Goal: Task Accomplishment & Management: Complete application form

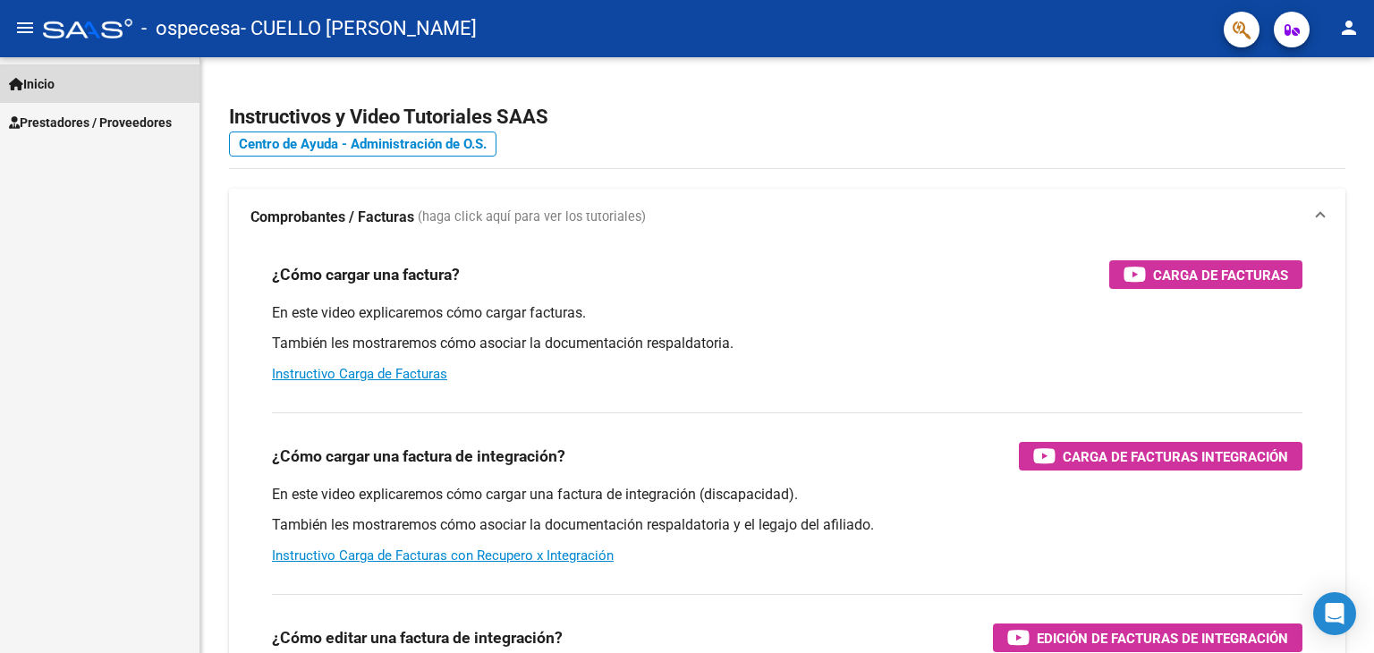
click at [64, 83] on link "Inicio" at bounding box center [99, 83] width 199 height 38
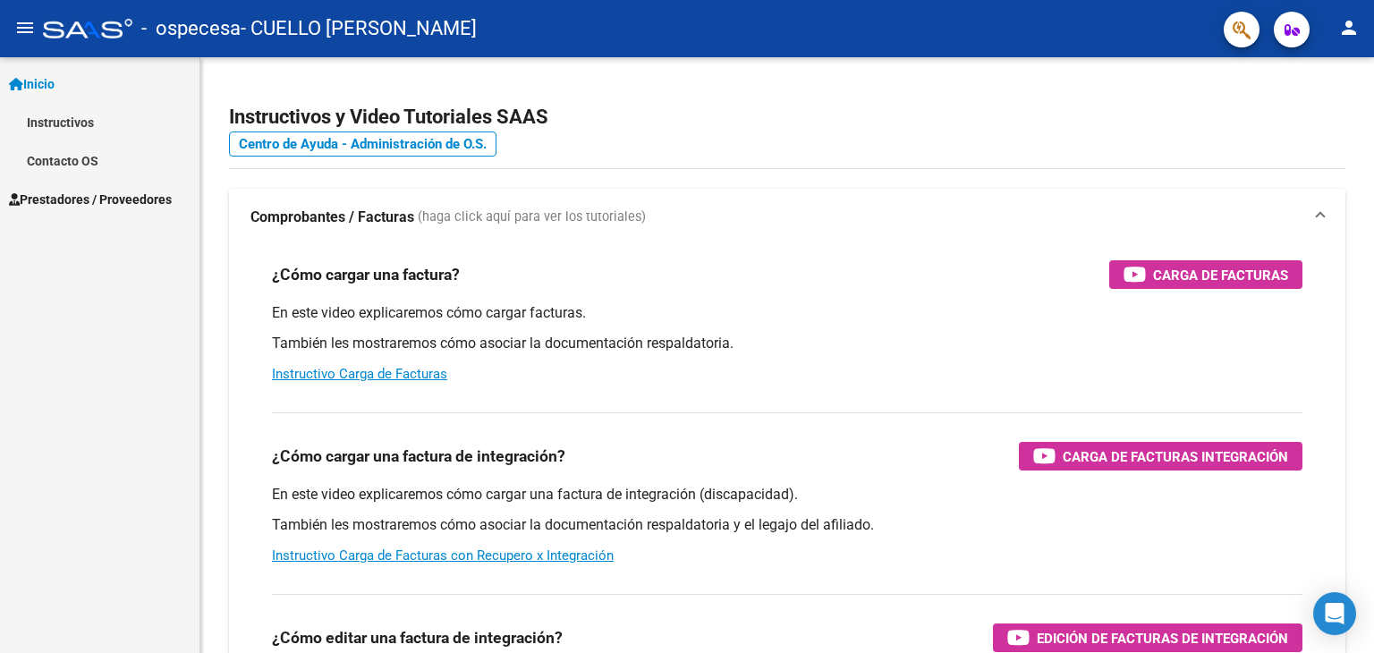
click at [79, 187] on link "Prestadores / Proveedores" at bounding box center [99, 199] width 199 height 38
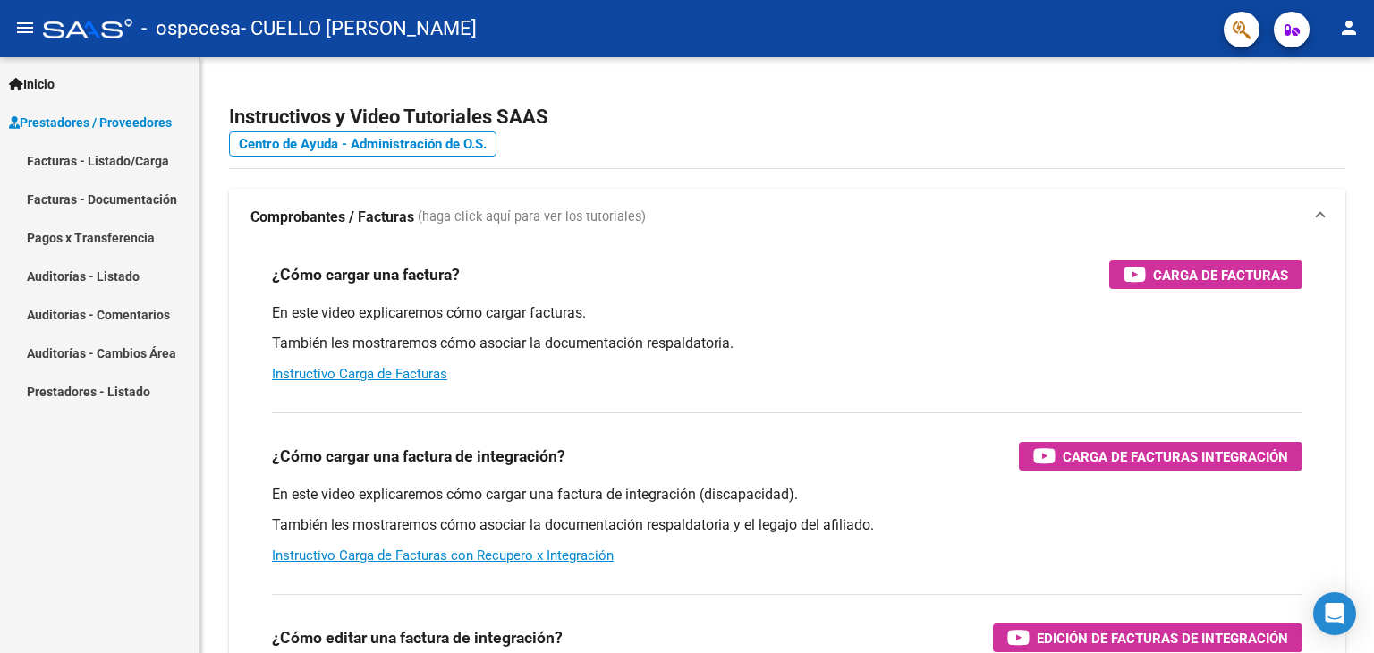
click at [100, 199] on link "Facturas - Documentación" at bounding box center [99, 199] width 199 height 38
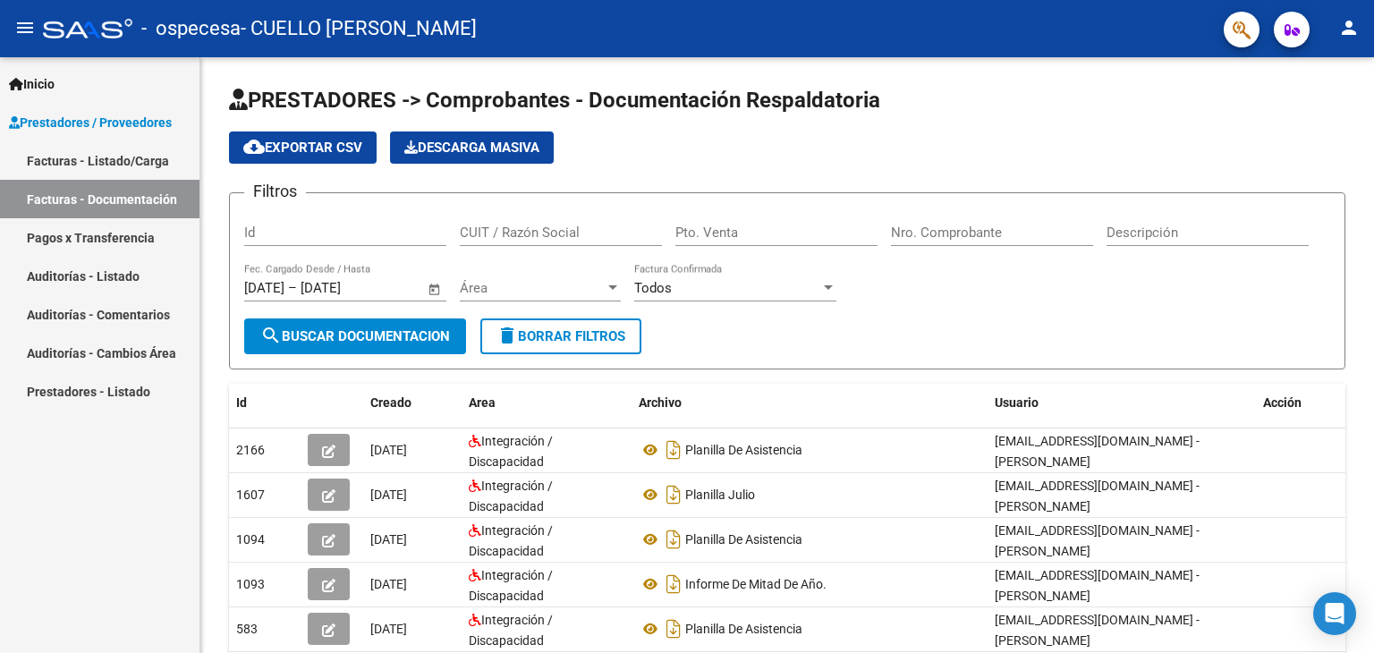
click at [108, 162] on link "Facturas - Listado/Carga" at bounding box center [99, 160] width 199 height 38
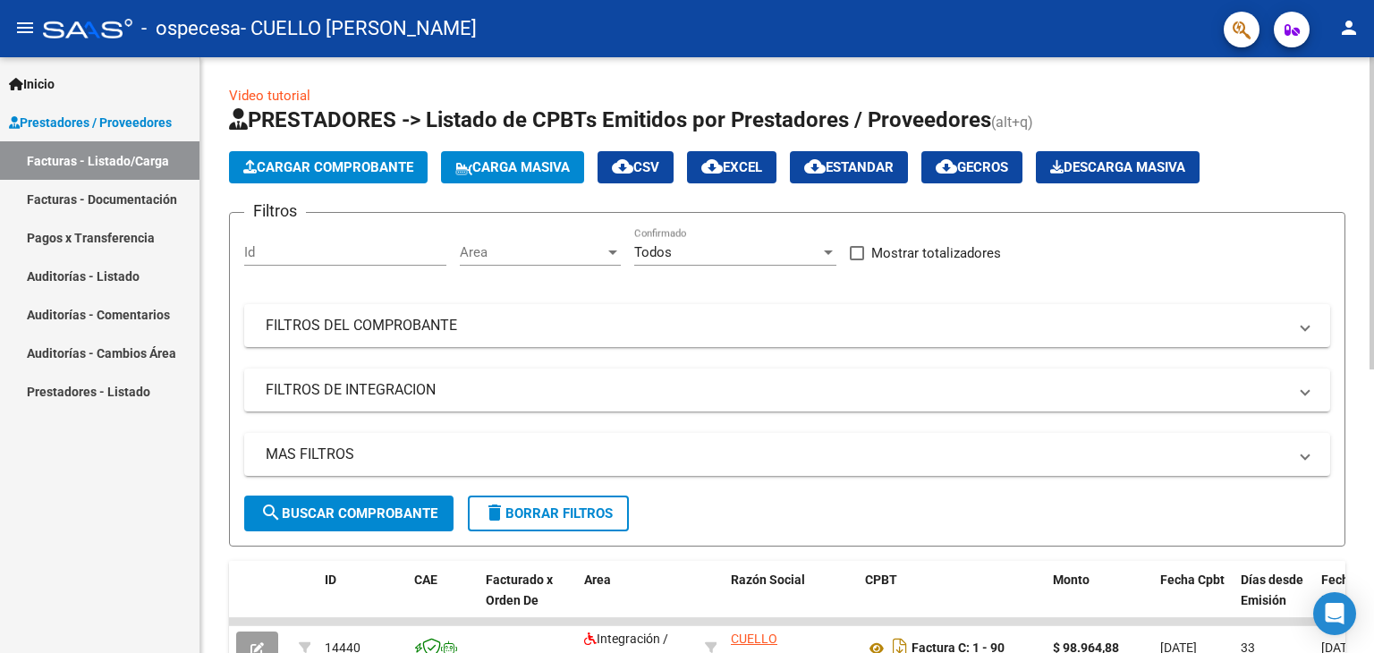
click at [347, 166] on span "Cargar Comprobante" at bounding box center [328, 167] width 170 height 16
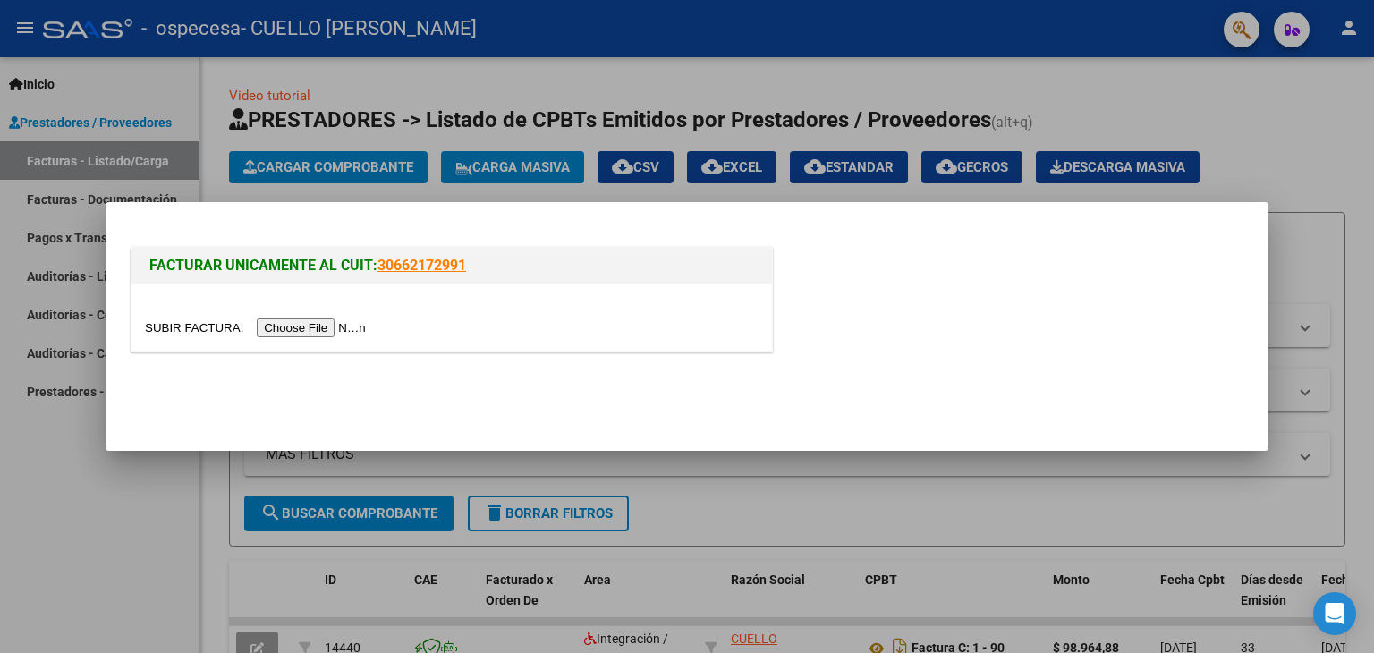
click at [319, 322] on input "file" at bounding box center [258, 327] width 226 height 19
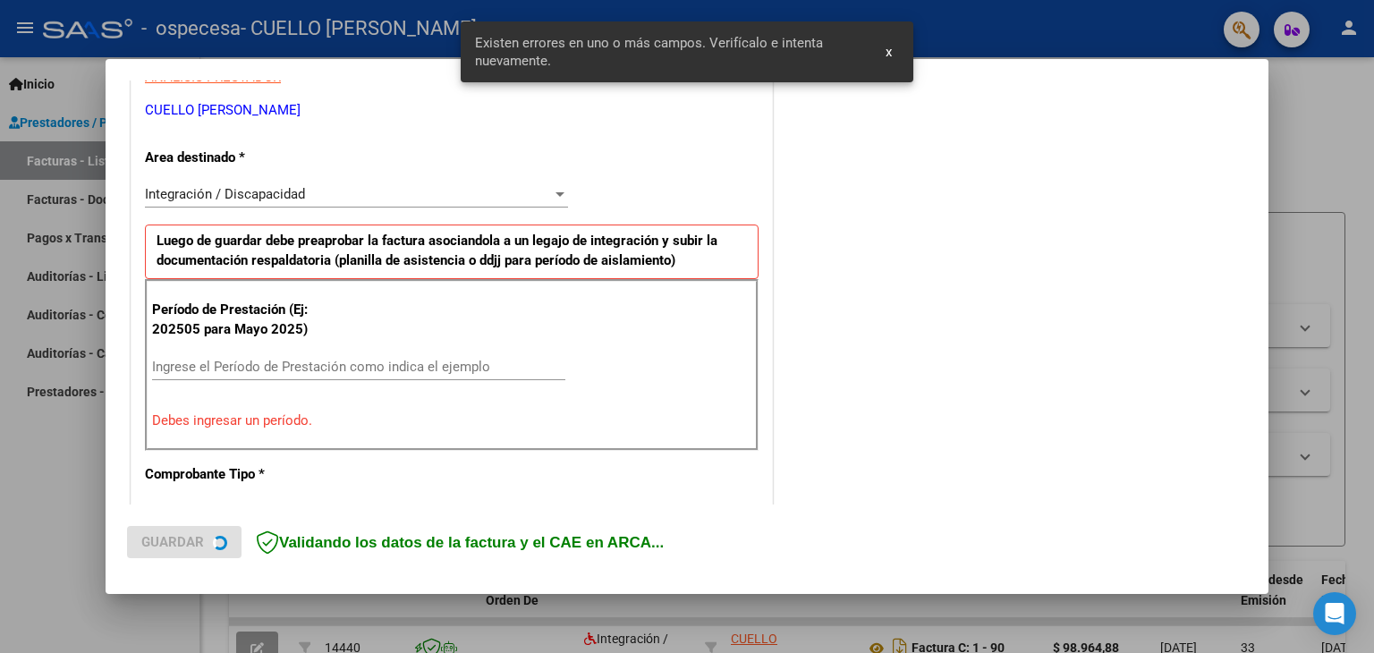
scroll to position [376, 0]
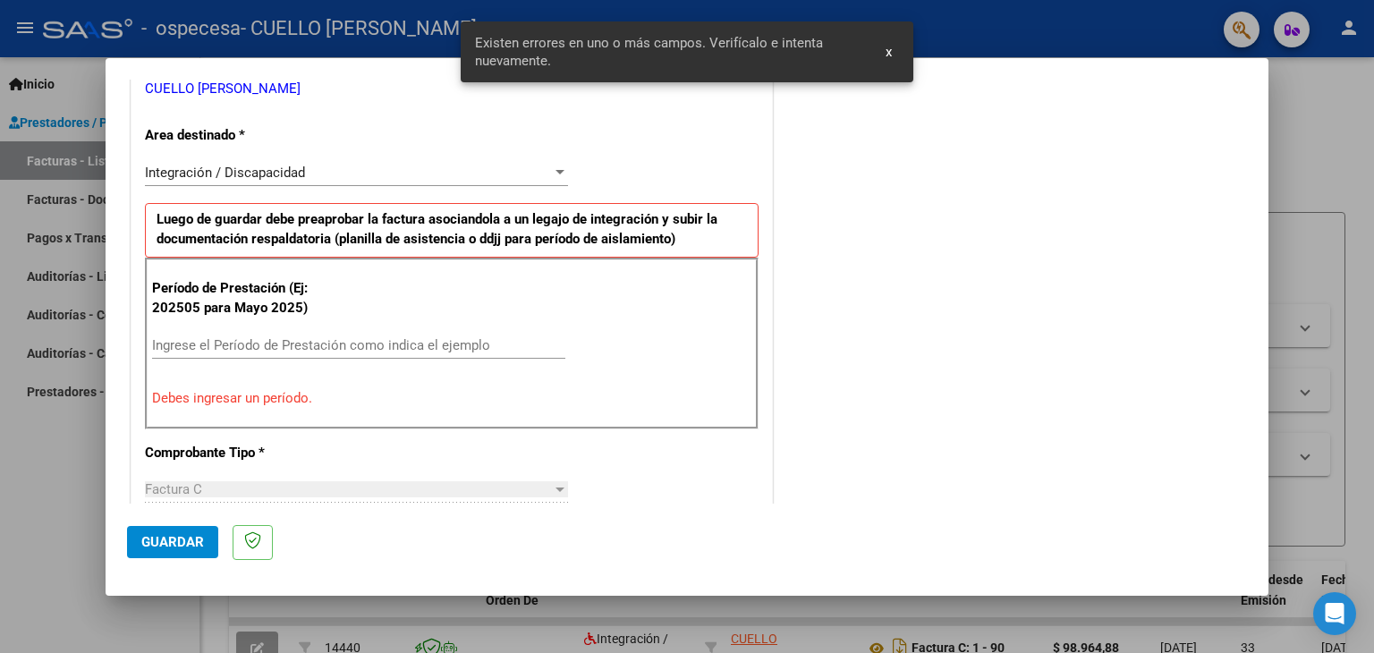
click at [394, 341] on input "Ingrese el Período de Prestación como indica el ejemplo" at bounding box center [358, 345] width 413 height 16
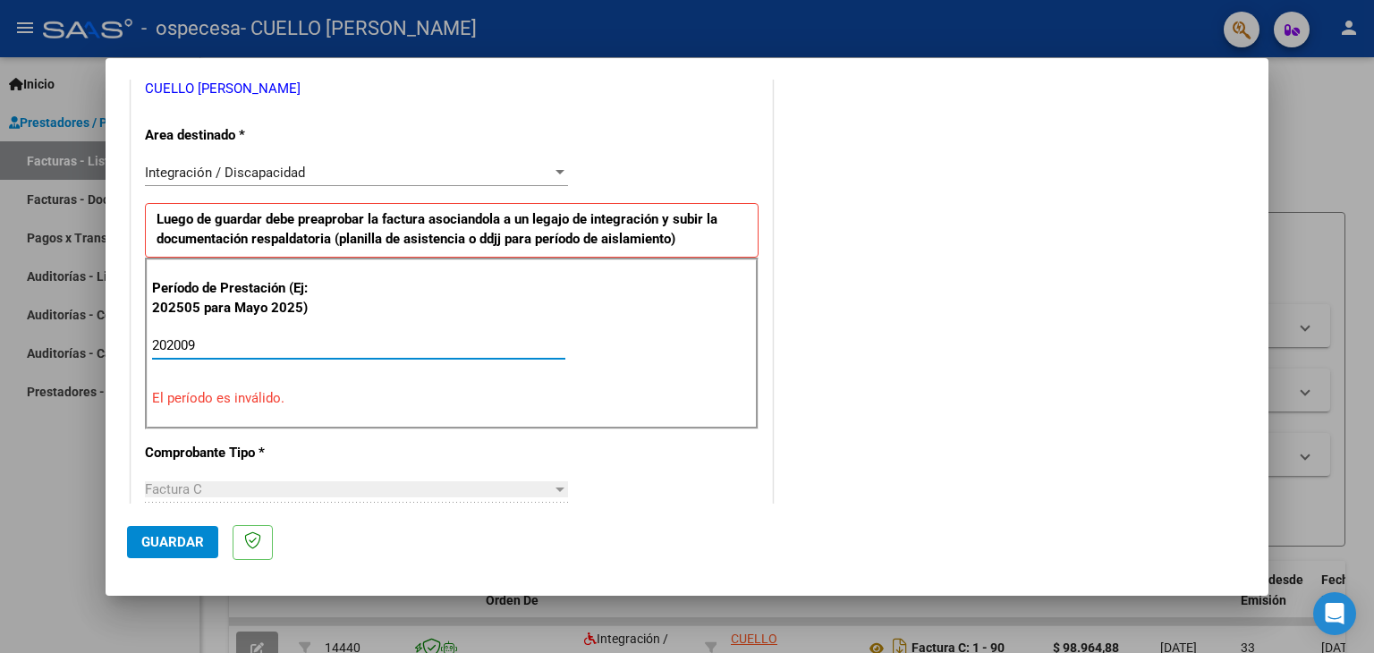
click at [394, 406] on p "El período es inválido." at bounding box center [451, 398] width 599 height 21
click at [178, 343] on input "202009" at bounding box center [358, 345] width 413 height 16
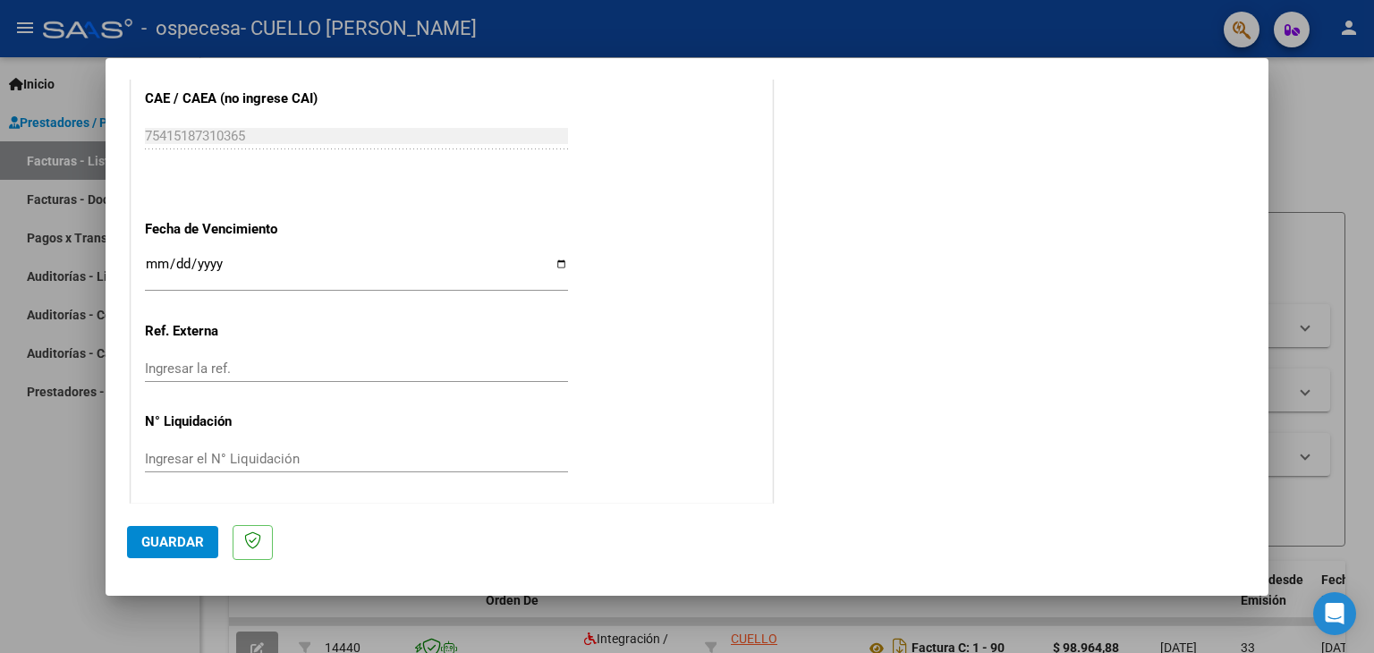
scroll to position [1147, 0]
type input "202509"
click at [215, 266] on input "Ingresar la fecha" at bounding box center [356, 270] width 423 height 29
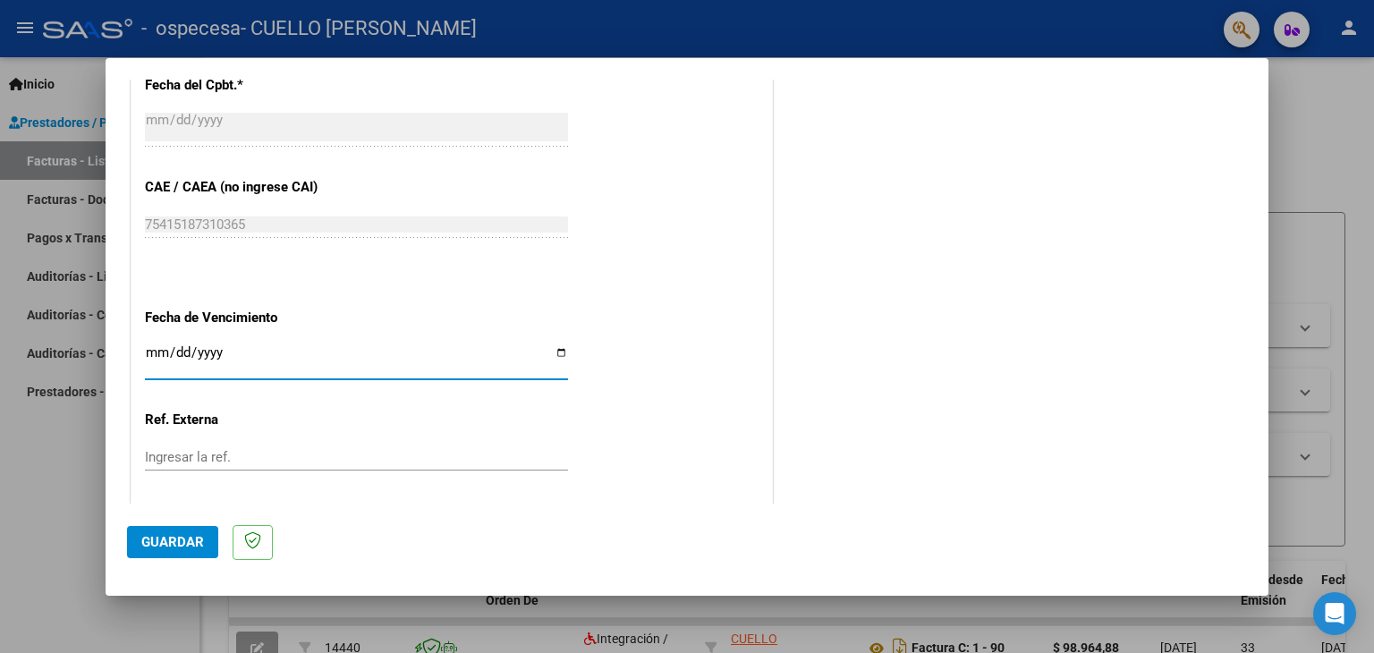
click at [163, 353] on input "Ingresar la fecha" at bounding box center [356, 359] width 423 height 29
click at [554, 359] on input "Ingresar la fecha" at bounding box center [356, 359] width 423 height 29
click at [554, 353] on input "Ingresar la fecha" at bounding box center [356, 359] width 423 height 29
type input "[DATE]"
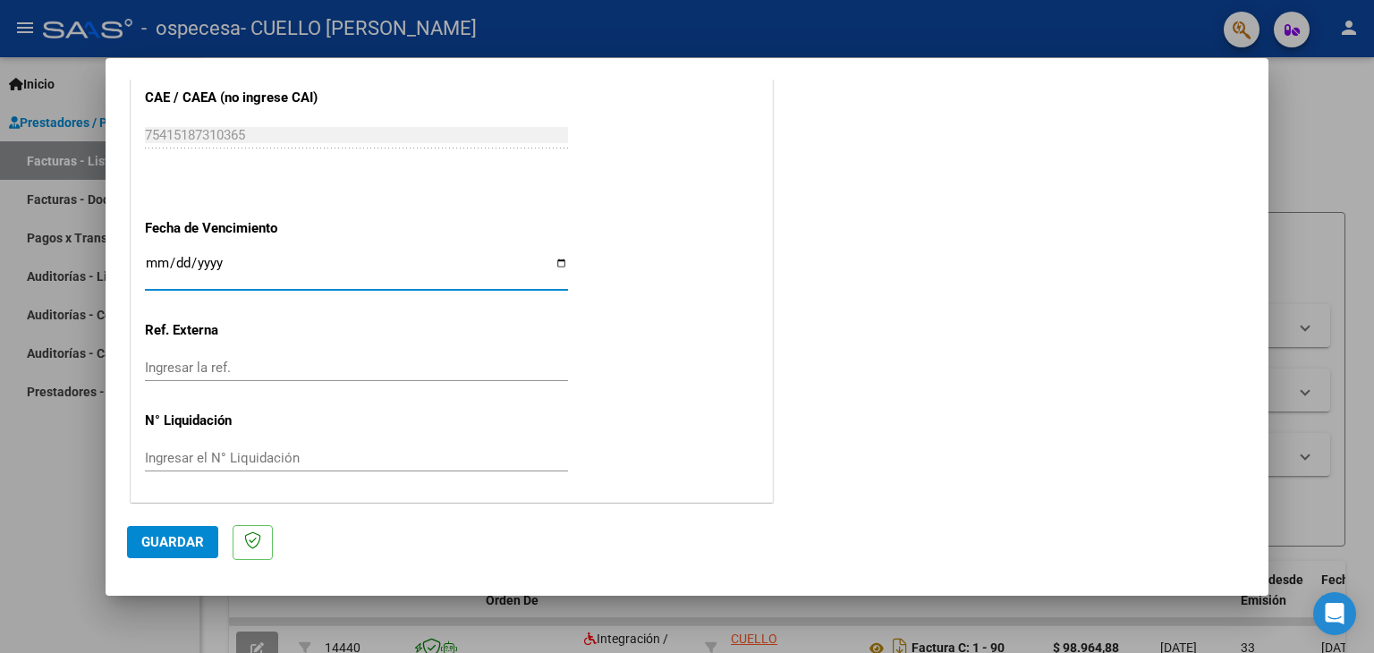
click at [151, 527] on button "Guardar" at bounding box center [172, 542] width 91 height 32
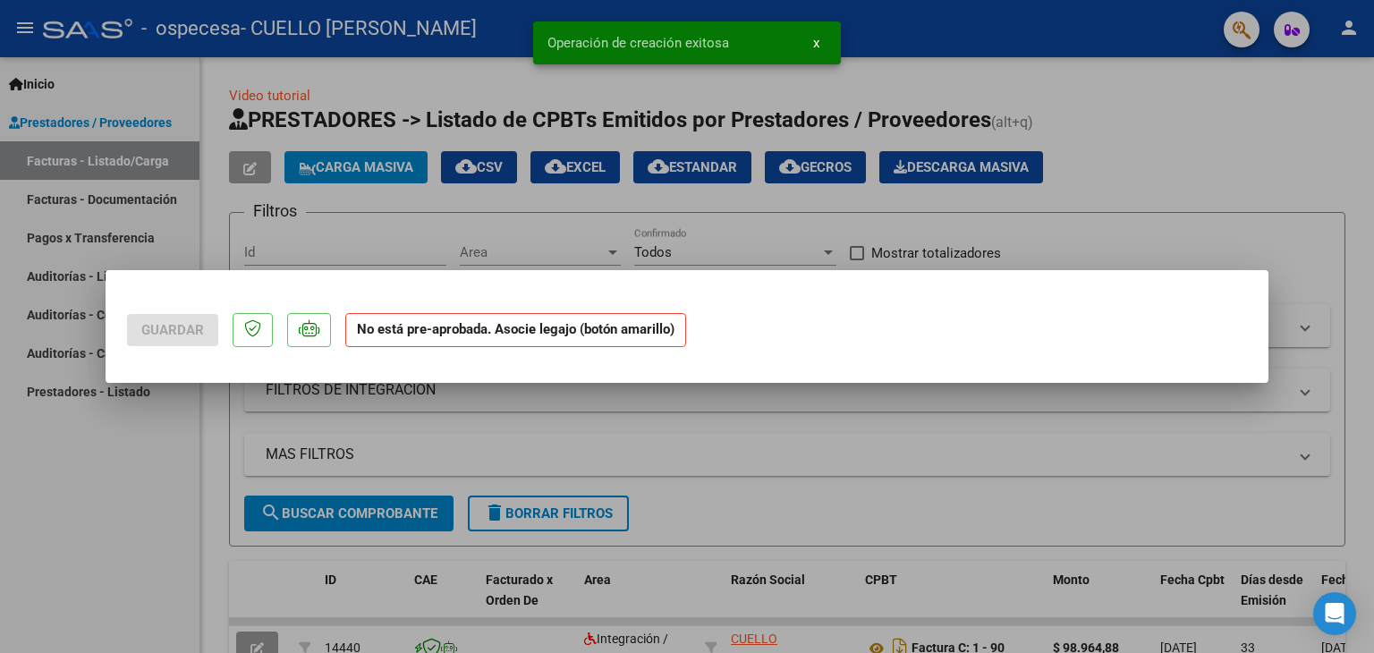
scroll to position [0, 0]
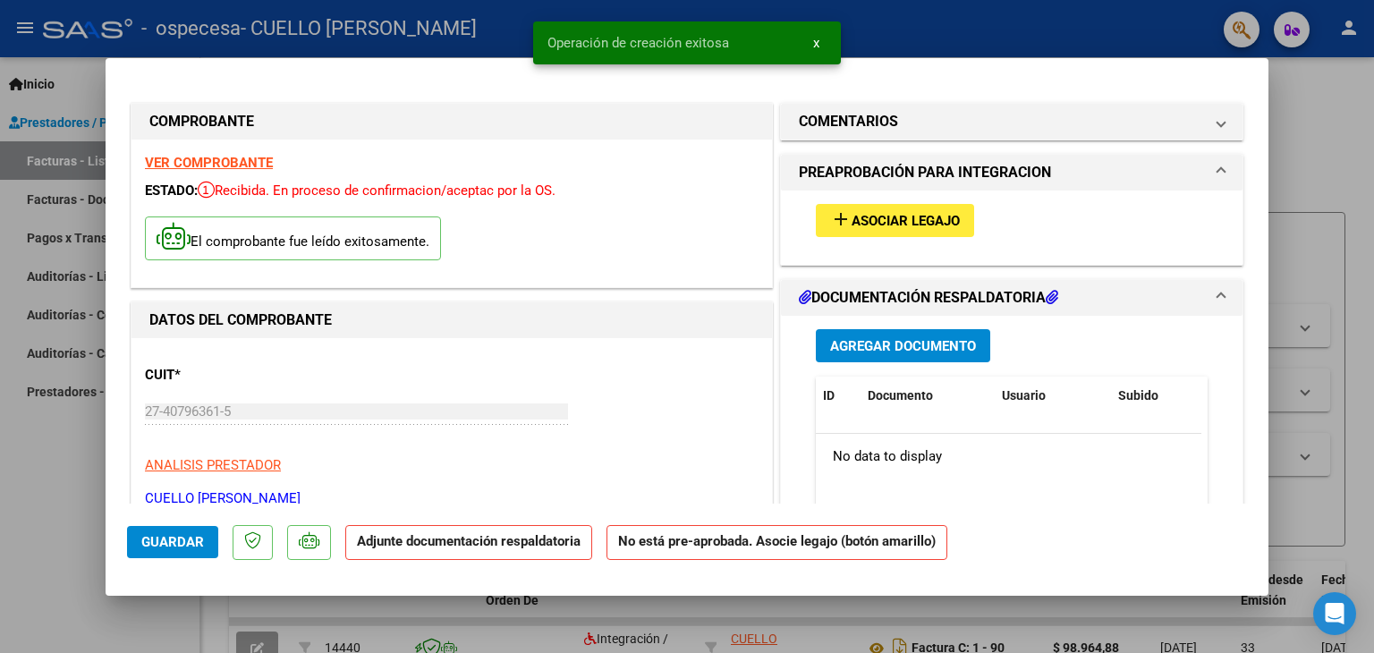
click at [816, 226] on button "add Asociar Legajo" at bounding box center [895, 220] width 158 height 33
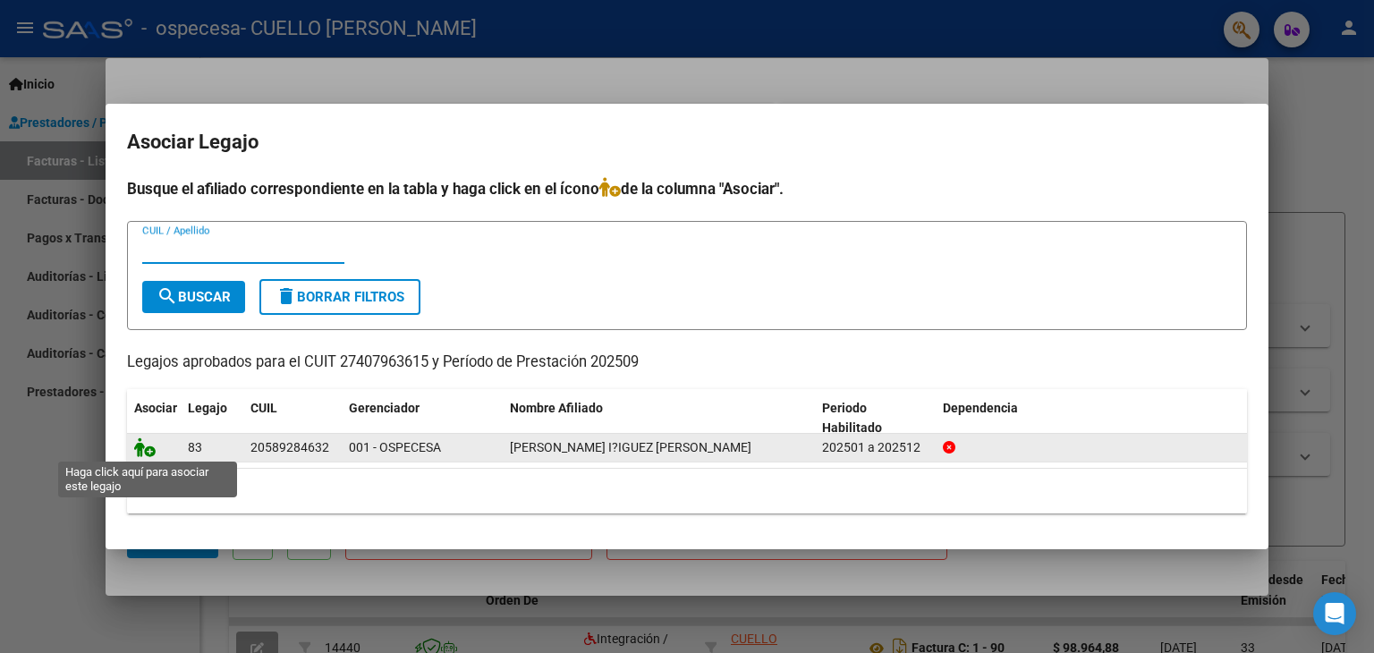
click at [147, 446] on icon at bounding box center [144, 447] width 21 height 20
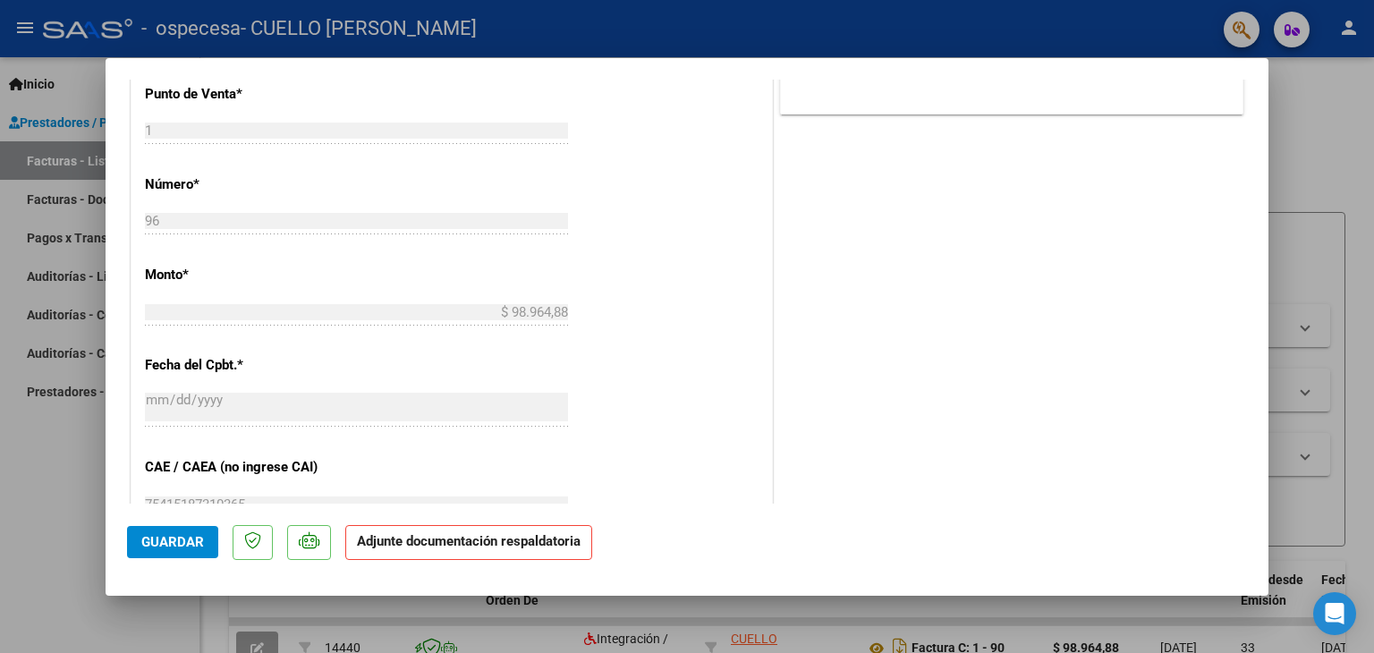
scroll to position [1174, 0]
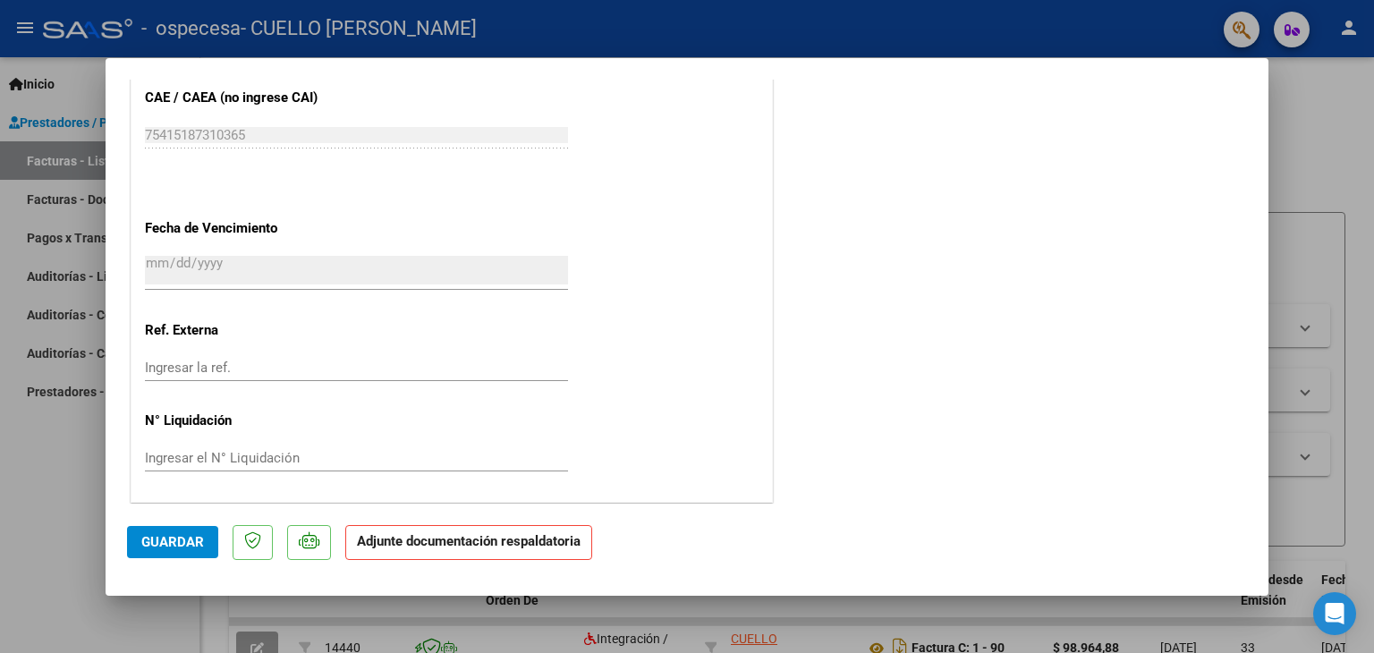
click at [555, 540] on strong "Adjunte documentación respaldatoria" at bounding box center [469, 541] width 224 height 16
click at [161, 541] on span "Guardar" at bounding box center [172, 542] width 63 height 16
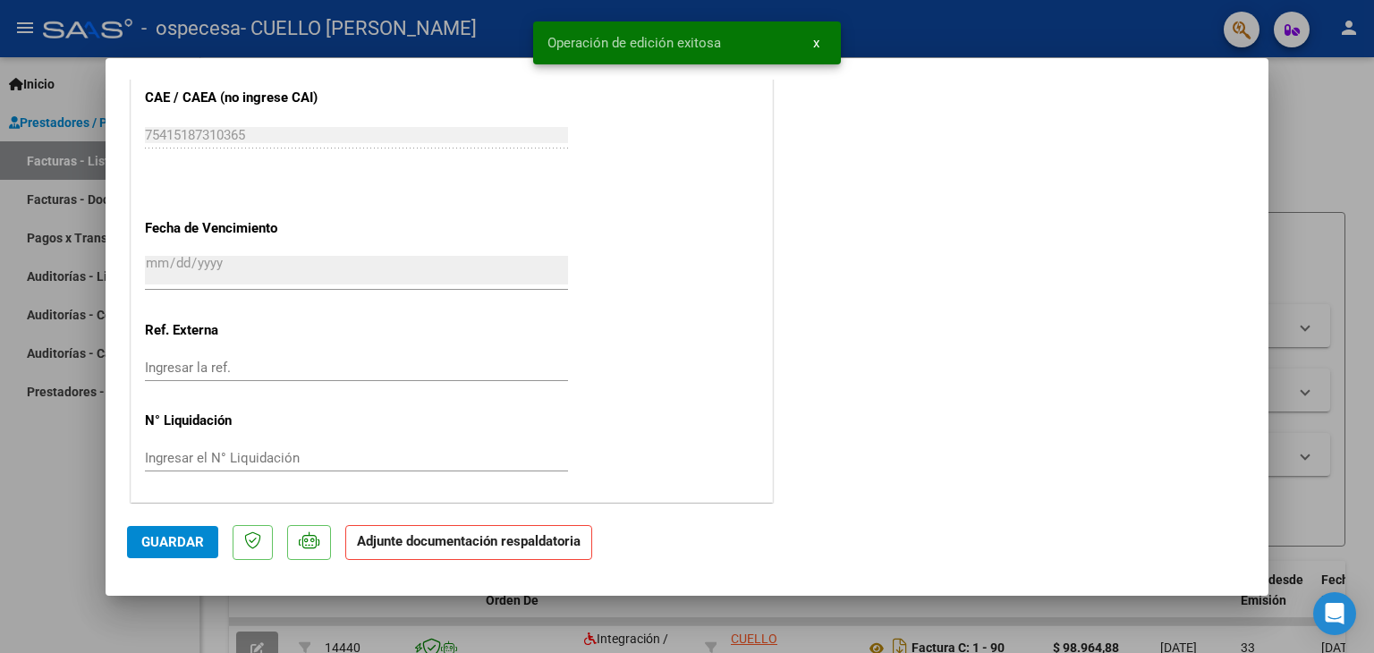
click at [426, 551] on p "Adjunte documentación respaldatoria" at bounding box center [468, 542] width 247 height 35
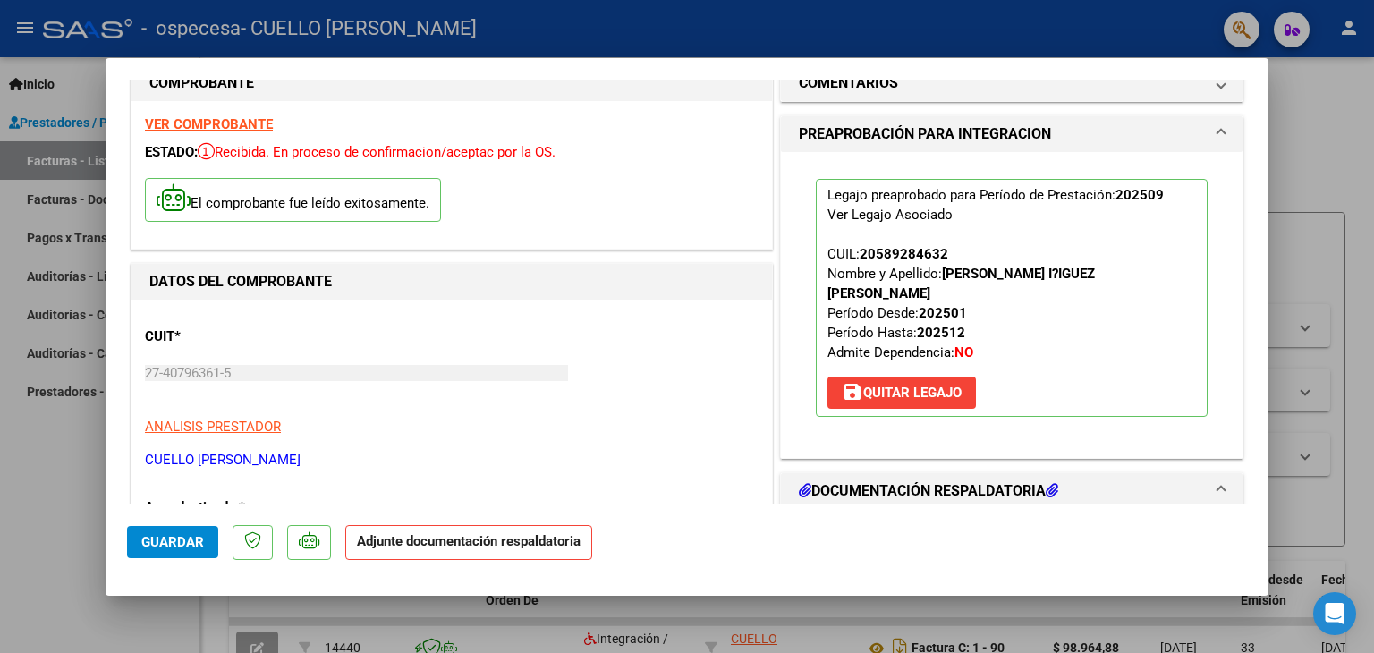
scroll to position [0, 0]
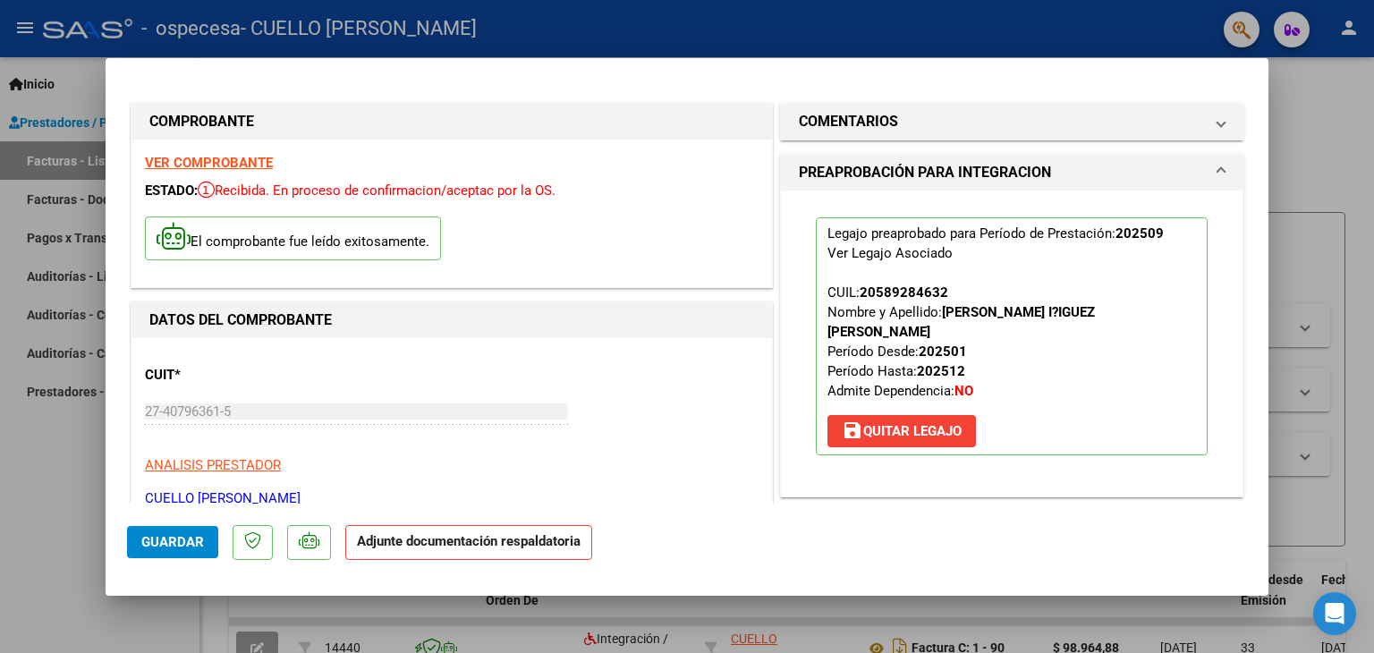
click at [375, 550] on p "Adjunte documentación respaldatoria" at bounding box center [468, 542] width 247 height 35
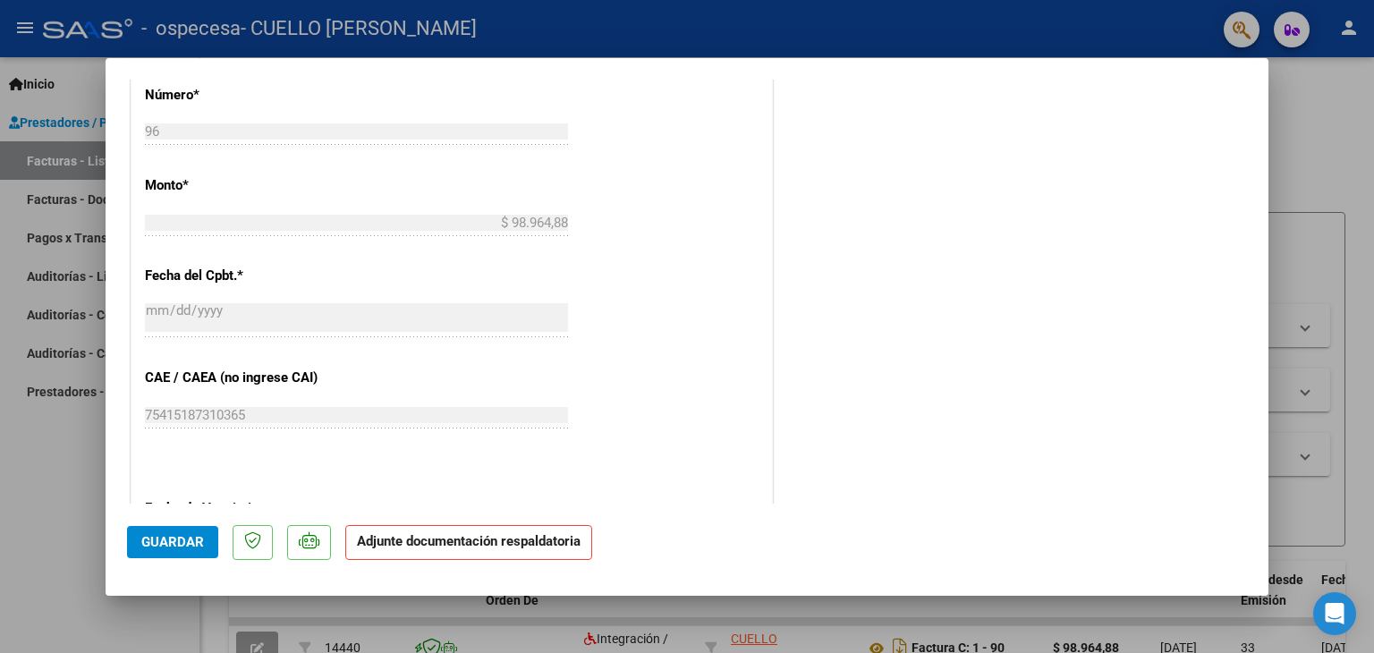
scroll to position [1174, 0]
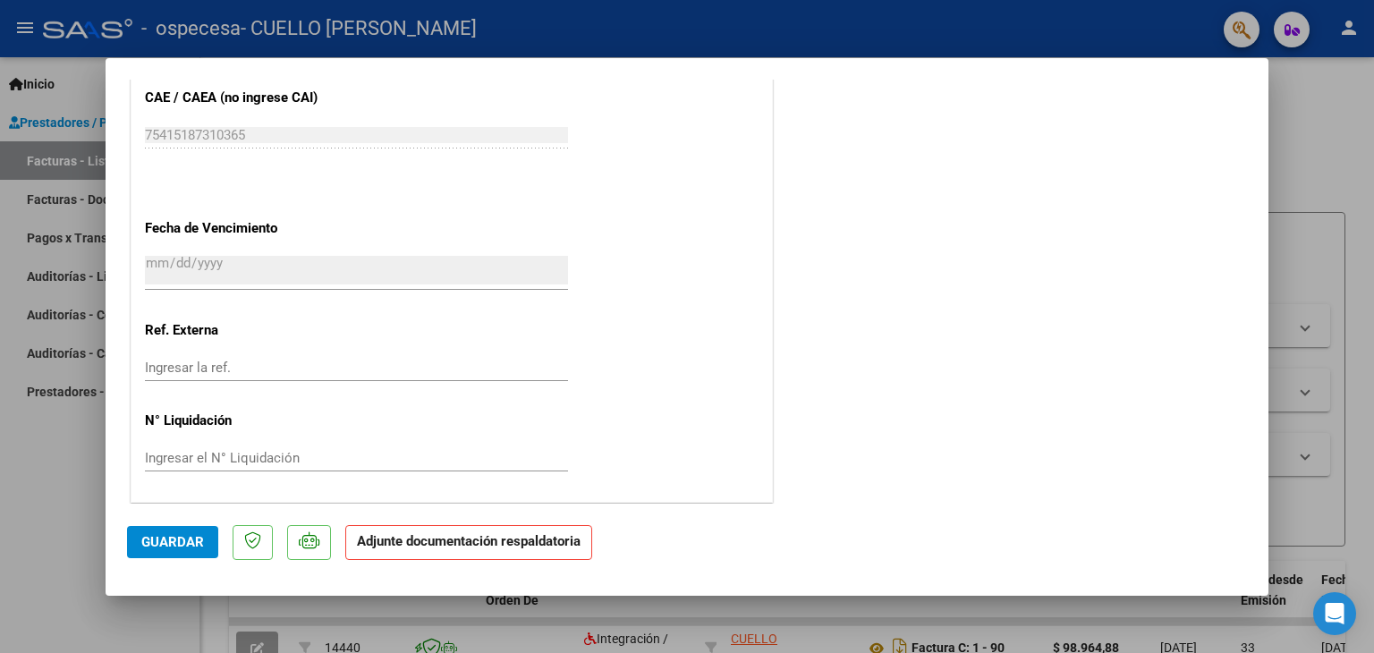
click at [140, 545] on button "Guardar" at bounding box center [172, 542] width 91 height 32
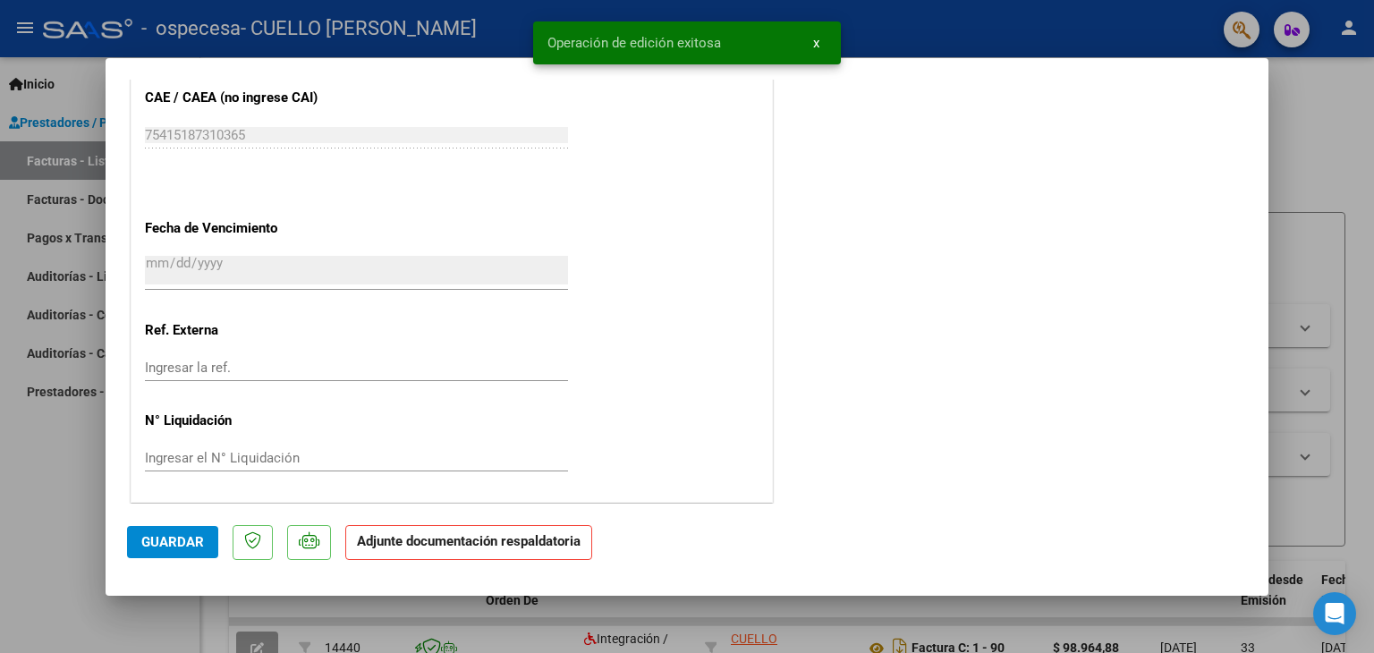
click at [553, 542] on strong "Adjunte documentación respaldatoria" at bounding box center [469, 541] width 224 height 16
click at [1345, 80] on div at bounding box center [687, 326] width 1374 height 653
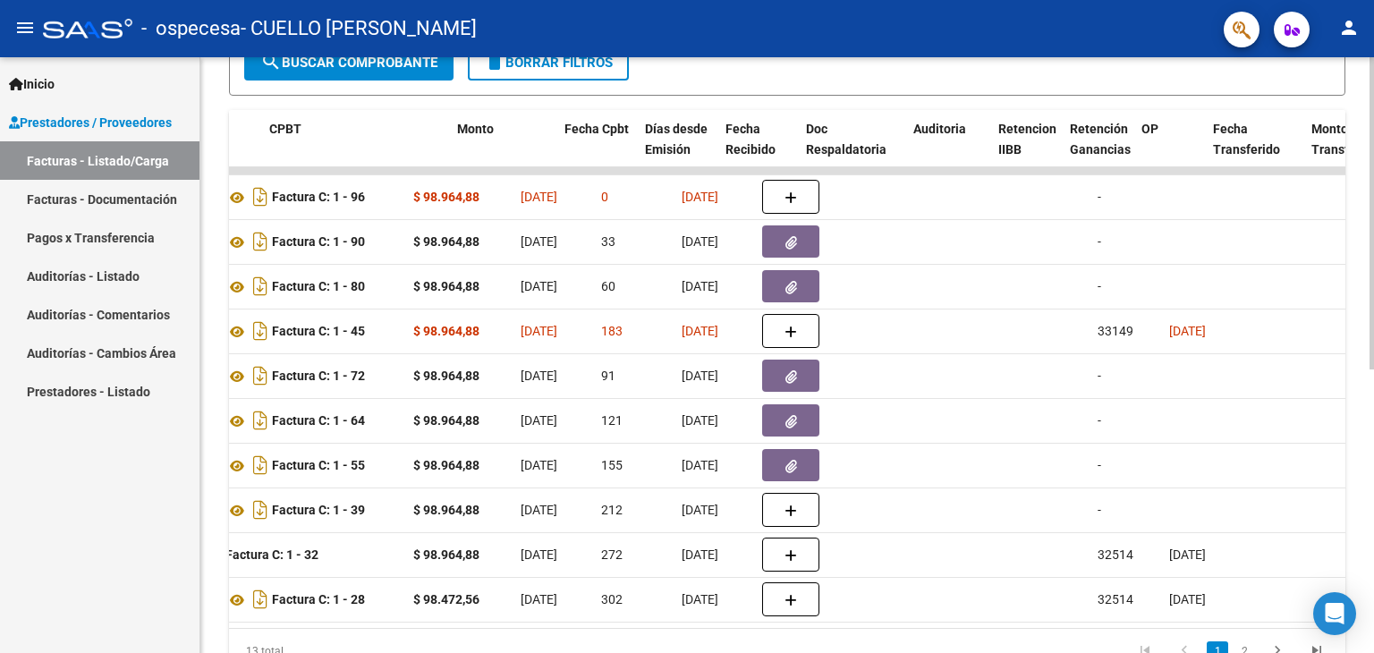
scroll to position [0, 560]
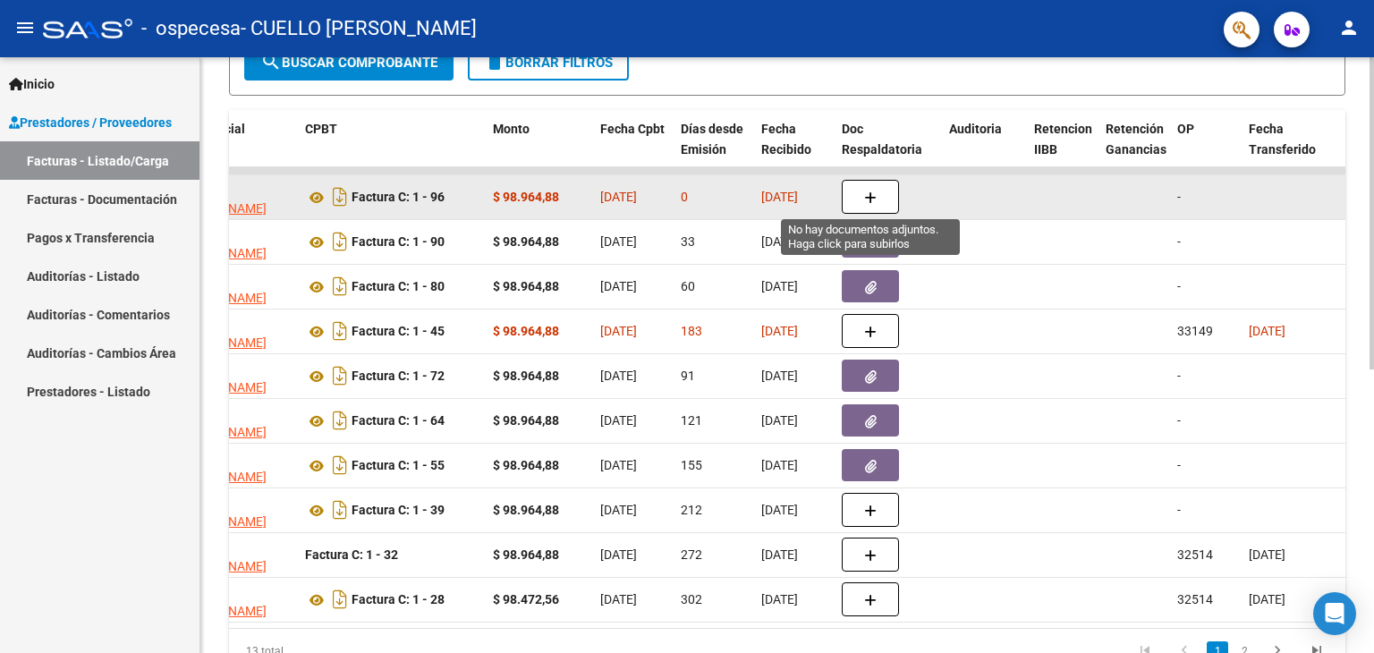
click at [873, 196] on icon "button" at bounding box center [870, 197] width 13 height 13
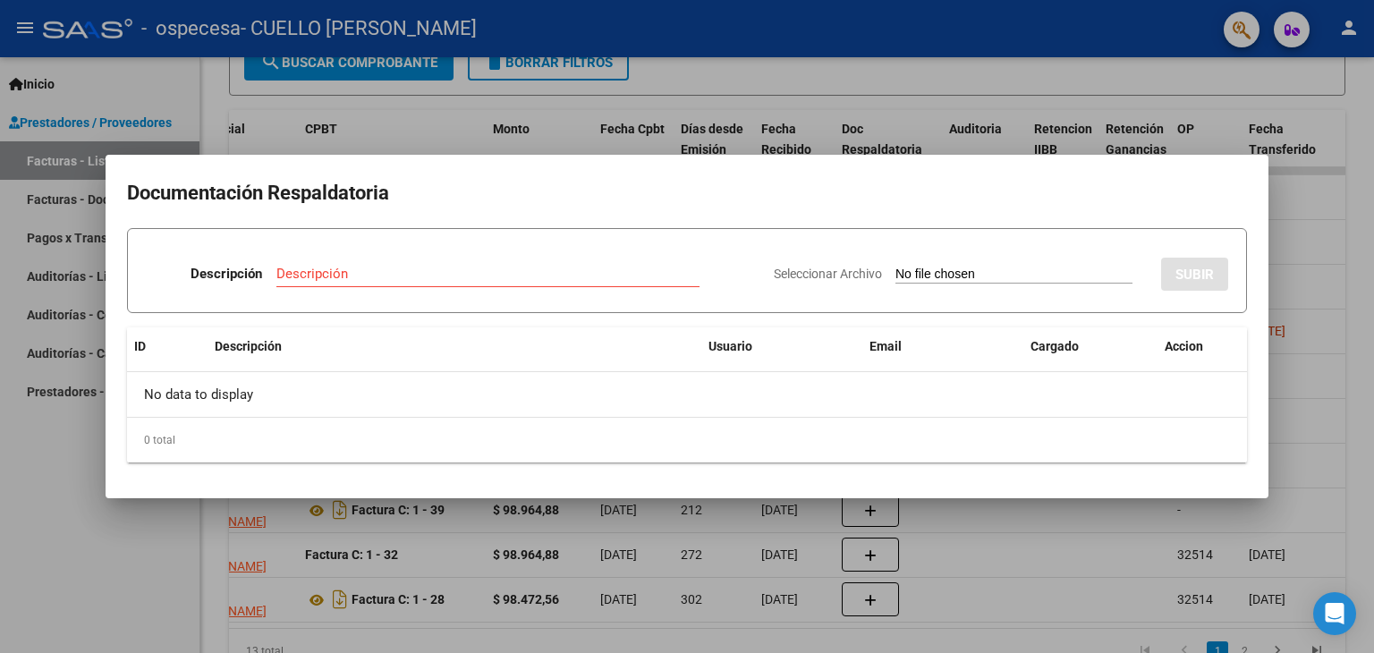
click at [514, 261] on div "Descripción" at bounding box center [487, 273] width 423 height 27
click at [508, 271] on input "Descripción" at bounding box center [487, 274] width 423 height 16
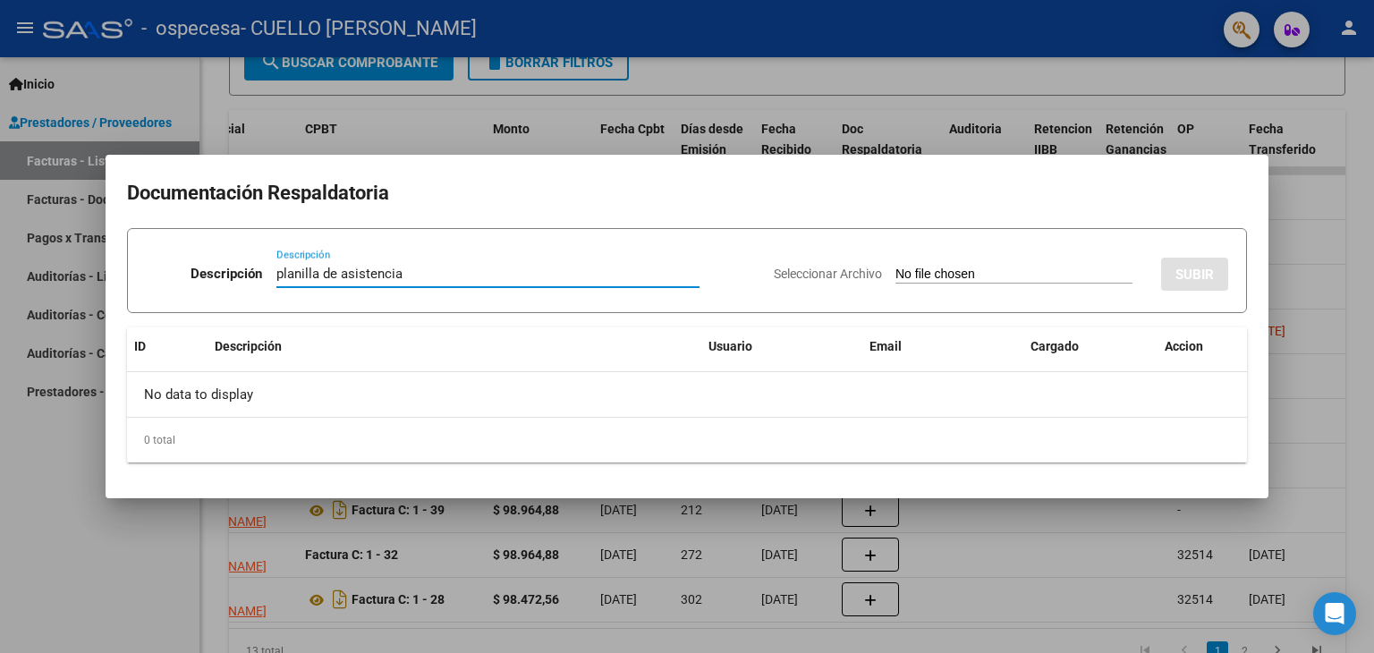
type input "planilla de asistencia"
click at [677, 343] on div "Descripción" at bounding box center [454, 346] width 479 height 21
click at [978, 276] on input "Seleccionar Archivo" at bounding box center [1013, 275] width 237 height 17
type input "C:\fakepath\[PERSON_NAME].pdf"
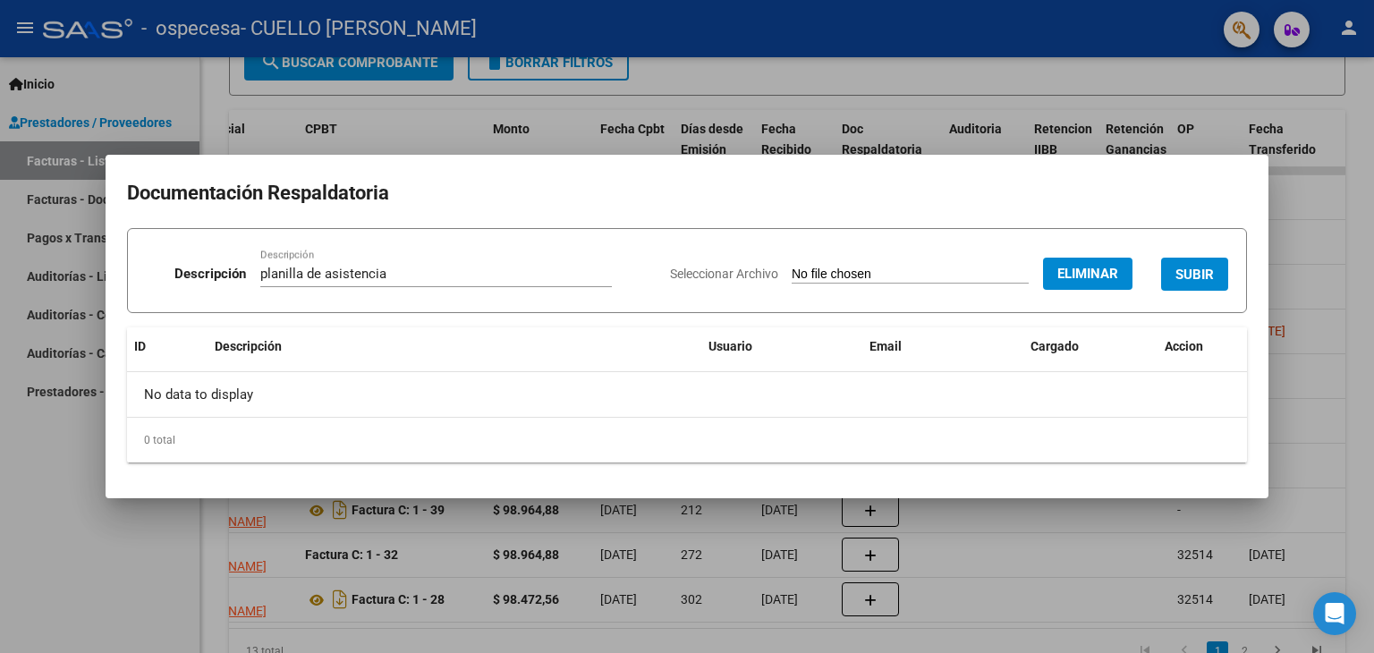
click at [1188, 276] on span "SUBIR" at bounding box center [1194, 275] width 38 height 16
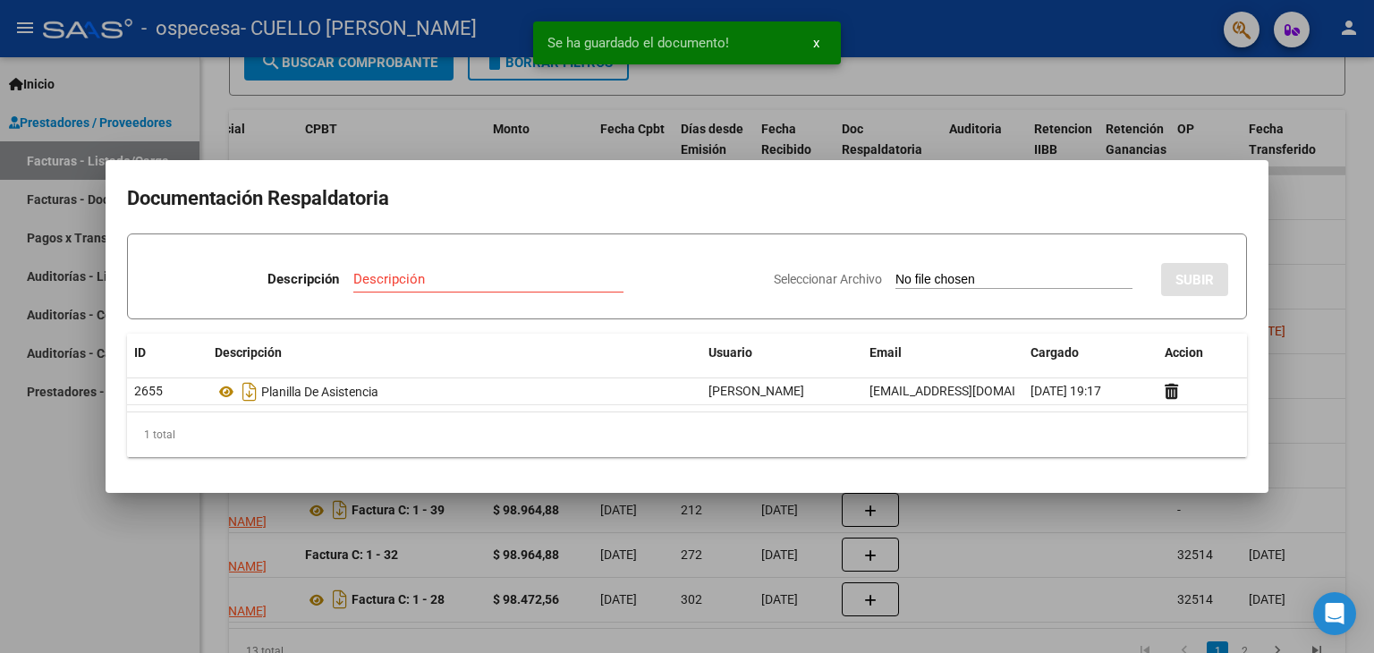
click at [970, 544] on div at bounding box center [687, 326] width 1374 height 653
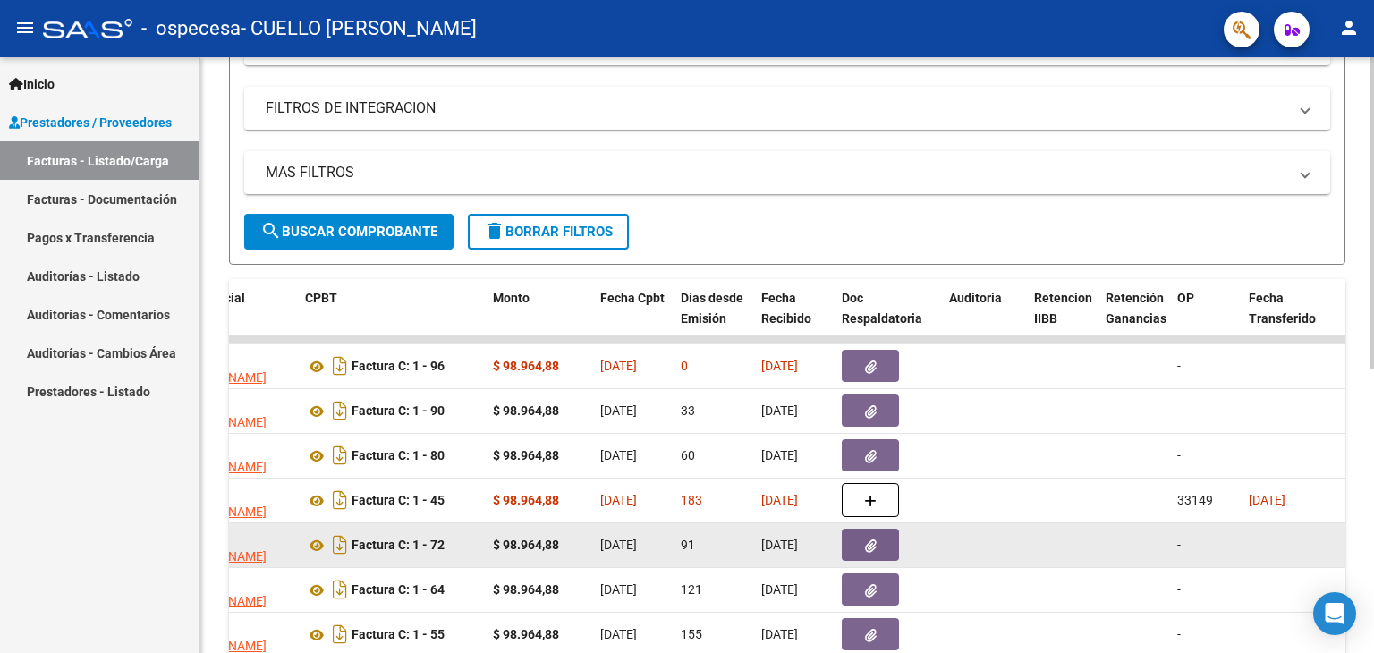
scroll to position [272, 0]
